Goal: Information Seeking & Learning: Learn about a topic

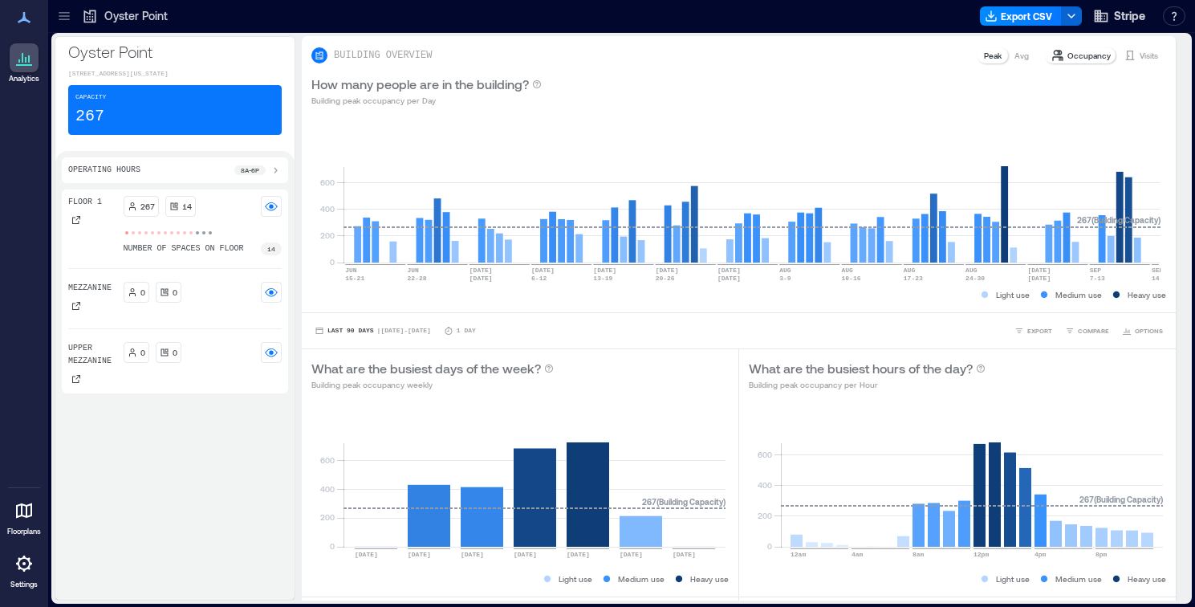
click at [144, 14] on p "Oyster Point" at bounding box center [135, 16] width 63 height 16
click at [92, 14] on icon at bounding box center [90, 16] width 12 height 13
click at [59, 14] on icon at bounding box center [64, 16] width 16 height 16
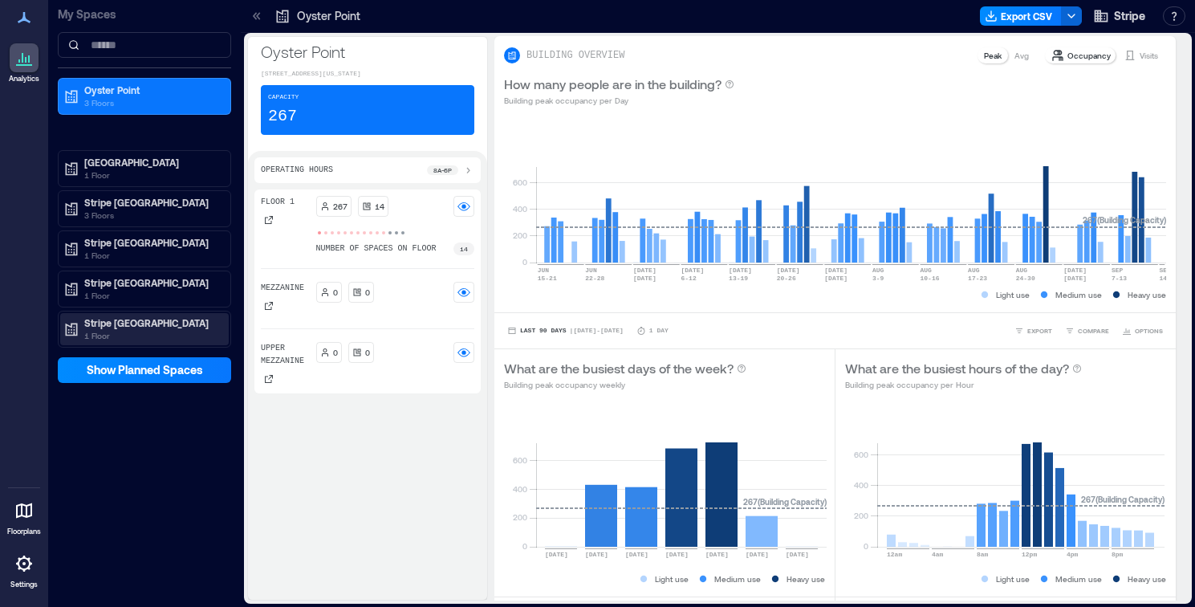
click at [142, 327] on p "Stripe [GEOGRAPHIC_DATA]" at bounding box center [151, 322] width 135 height 13
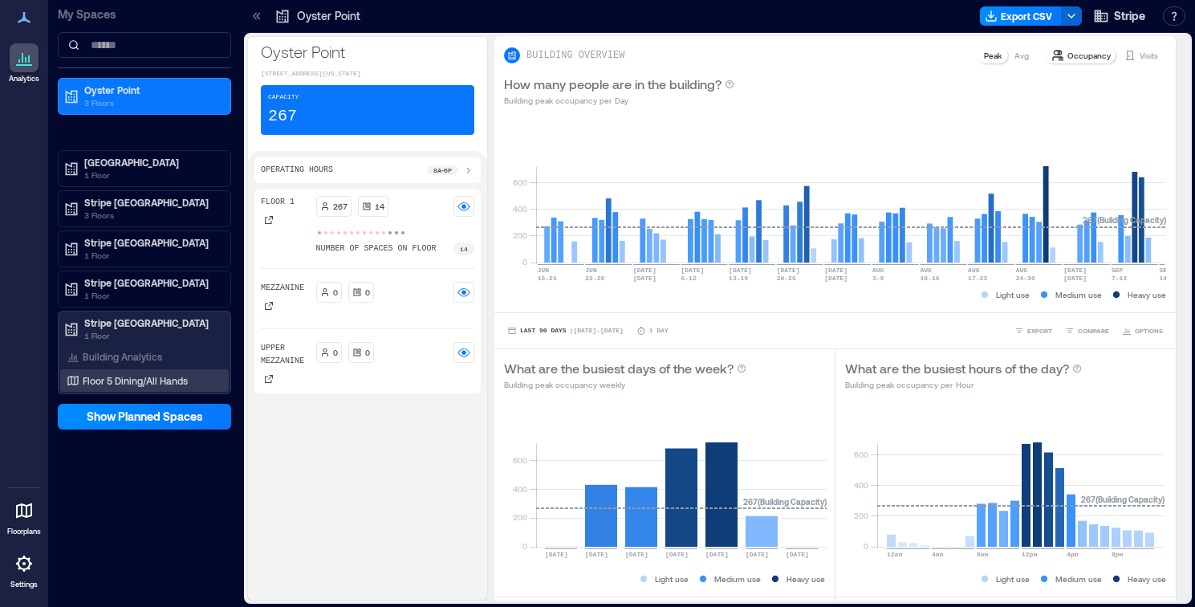
click at [132, 380] on p "Floor 5 Dining/All Hands" at bounding box center [135, 380] width 105 height 13
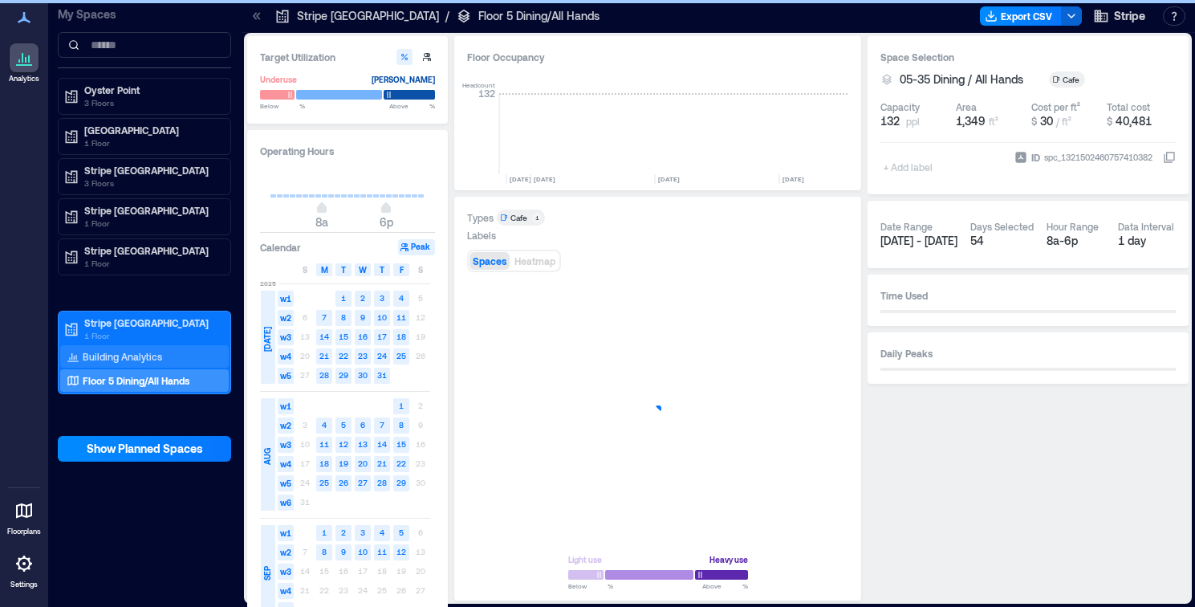
scroll to position [0, 841]
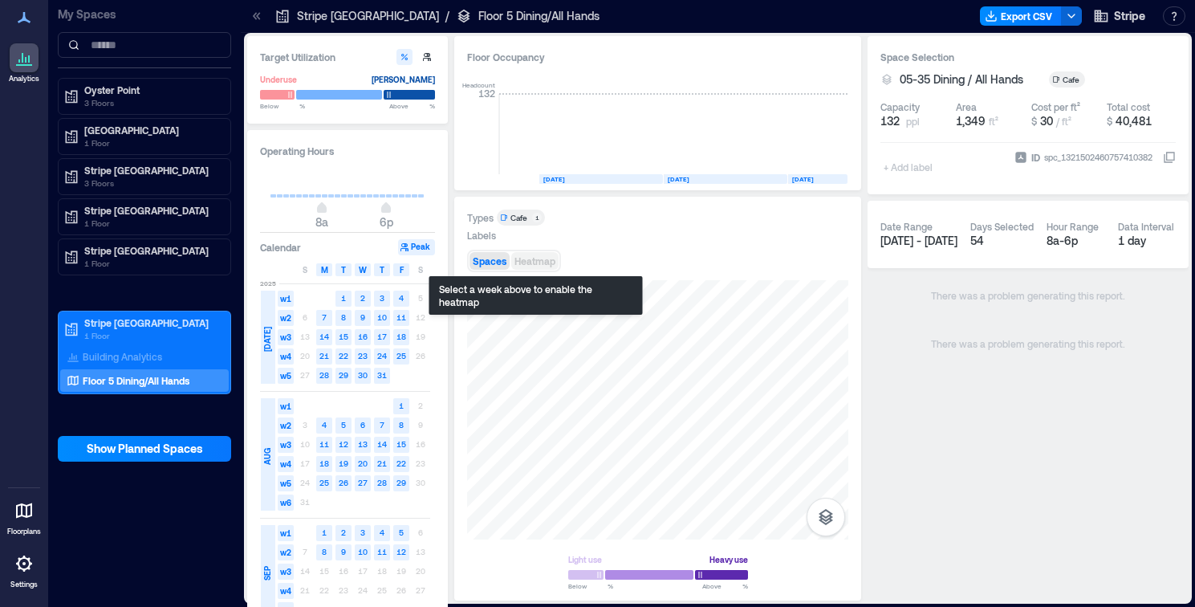
click at [535, 261] on span "Heatmap" at bounding box center [534, 260] width 41 height 11
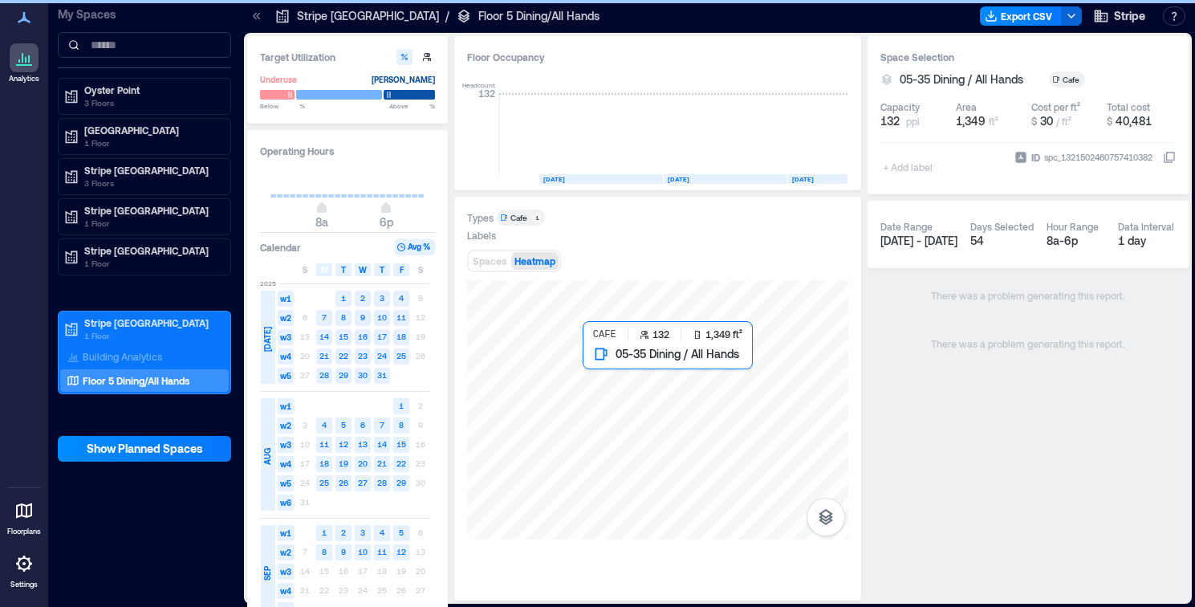
click at [647, 380] on div at bounding box center [657, 409] width 381 height 259
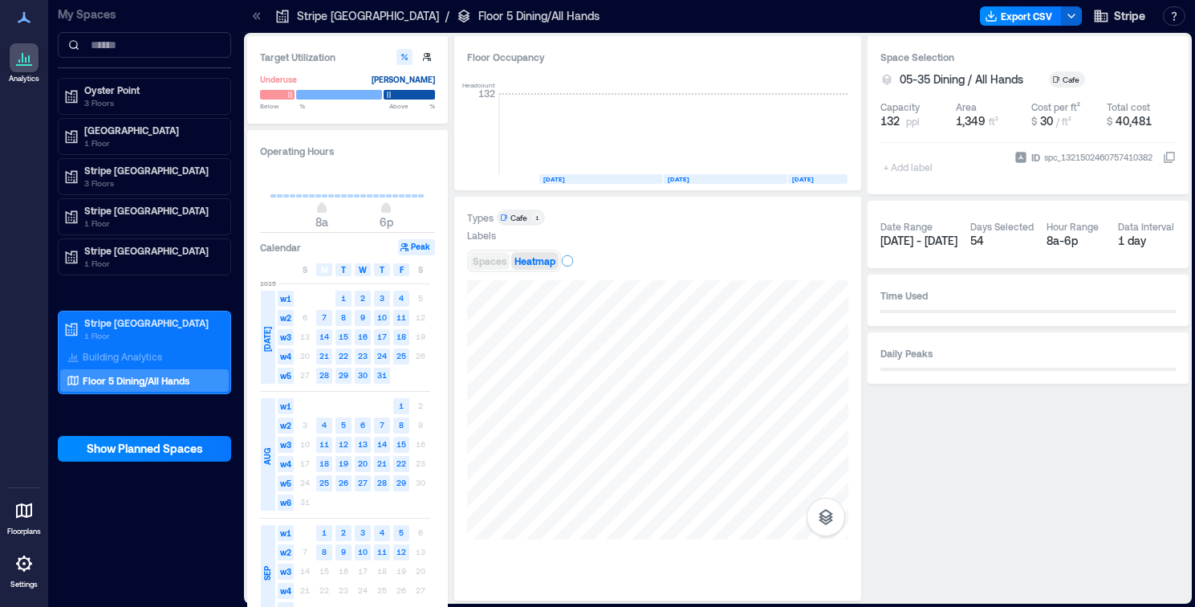
click at [485, 259] on span "Spaces" at bounding box center [490, 260] width 34 height 11
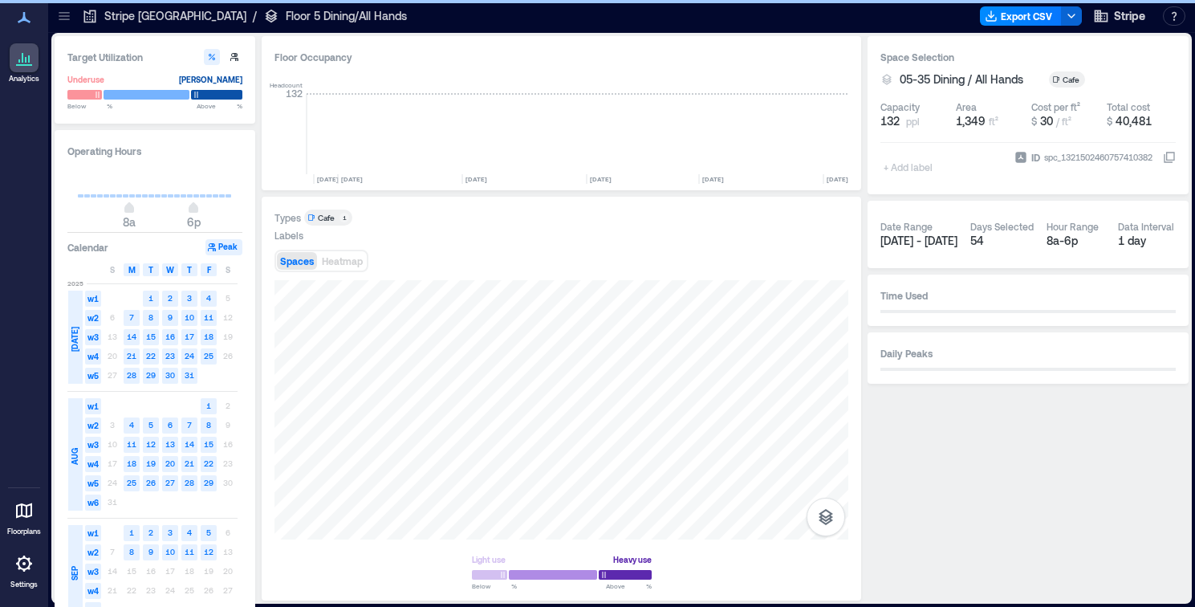
scroll to position [0, 648]
